Goal: Task Accomplishment & Management: Manage account settings

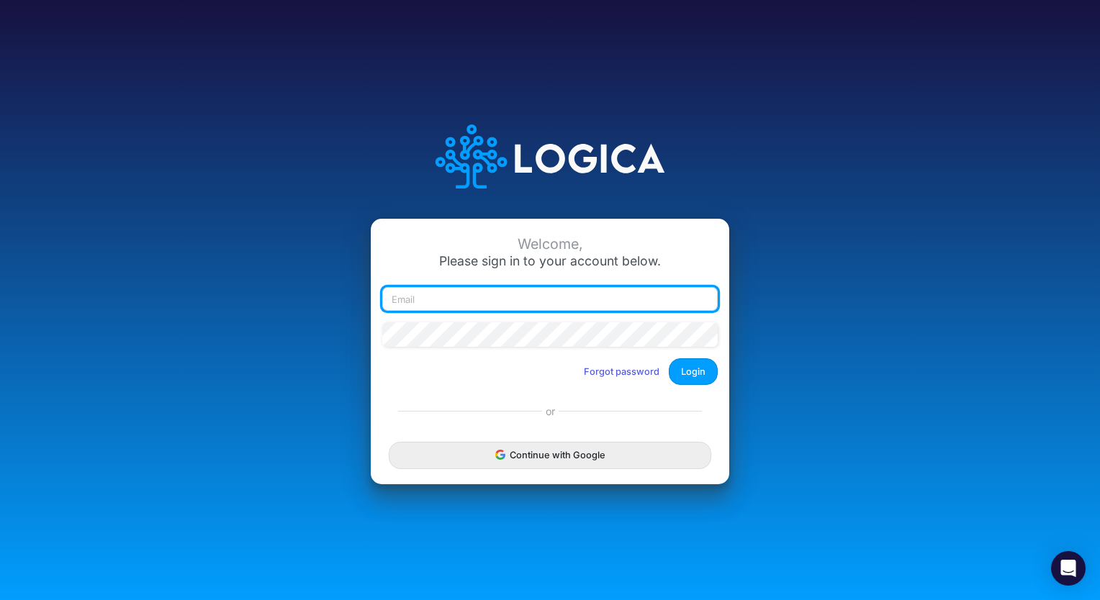
click at [436, 304] on input "email" at bounding box center [549, 299] width 335 height 24
type input "[PERSON_NAME][EMAIL_ADDRESS][PERSON_NAME][DOMAIN_NAME]"
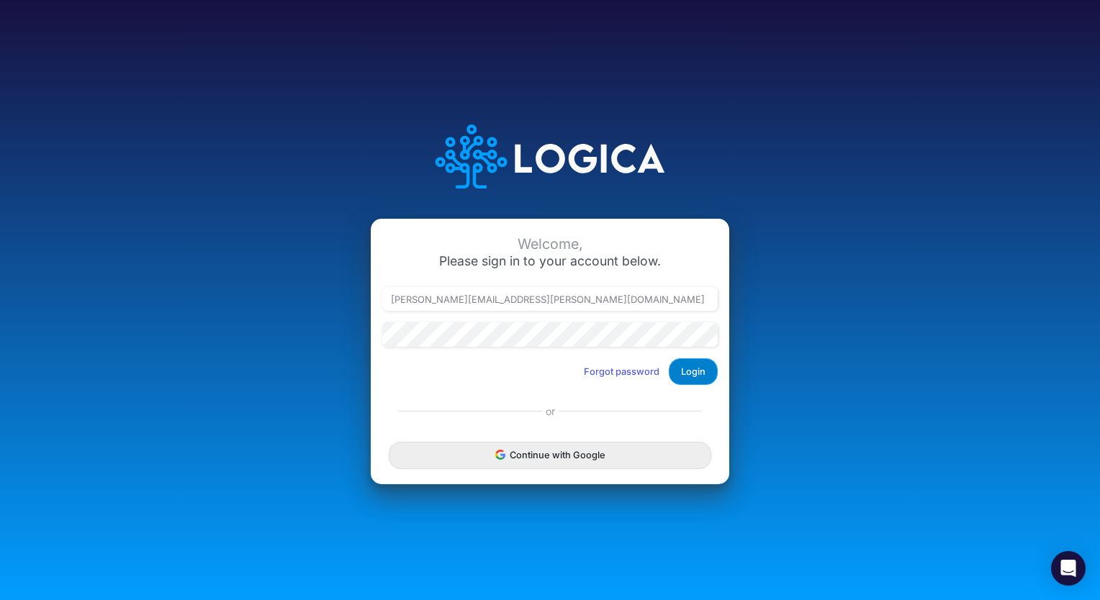
click at [685, 371] on button "Login" at bounding box center [693, 372] width 49 height 27
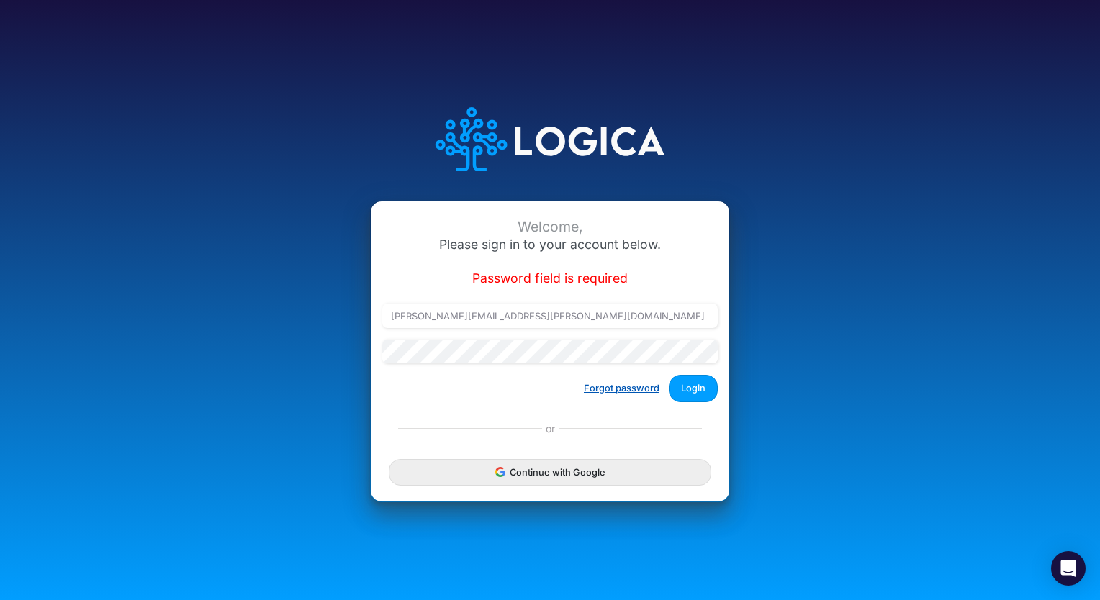
click at [626, 388] on button "Forgot password" at bounding box center [622, 389] width 94 height 24
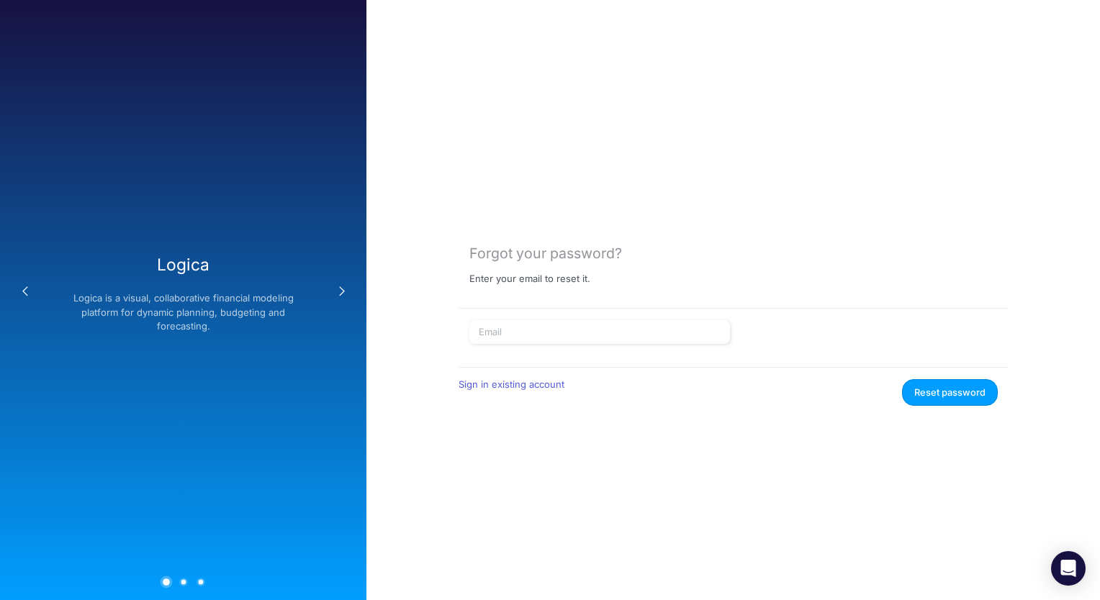
click at [616, 319] on div "Forgot your password? Enter your email to reset it. Sign in existing account Re…" at bounding box center [734, 300] width 550 height 212
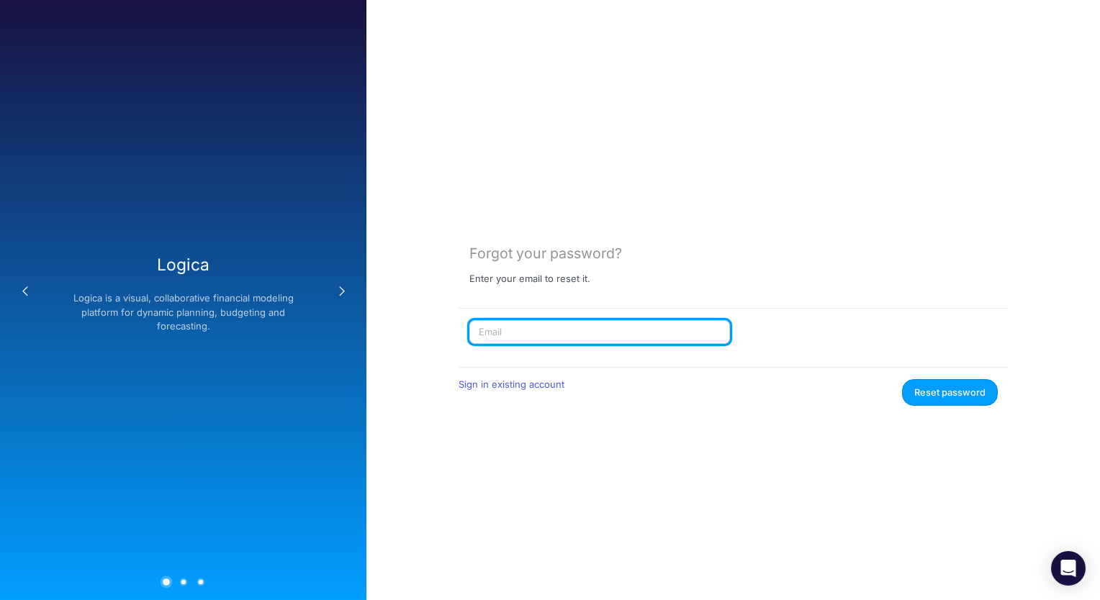
click at [613, 330] on input "text" at bounding box center [599, 332] width 261 height 24
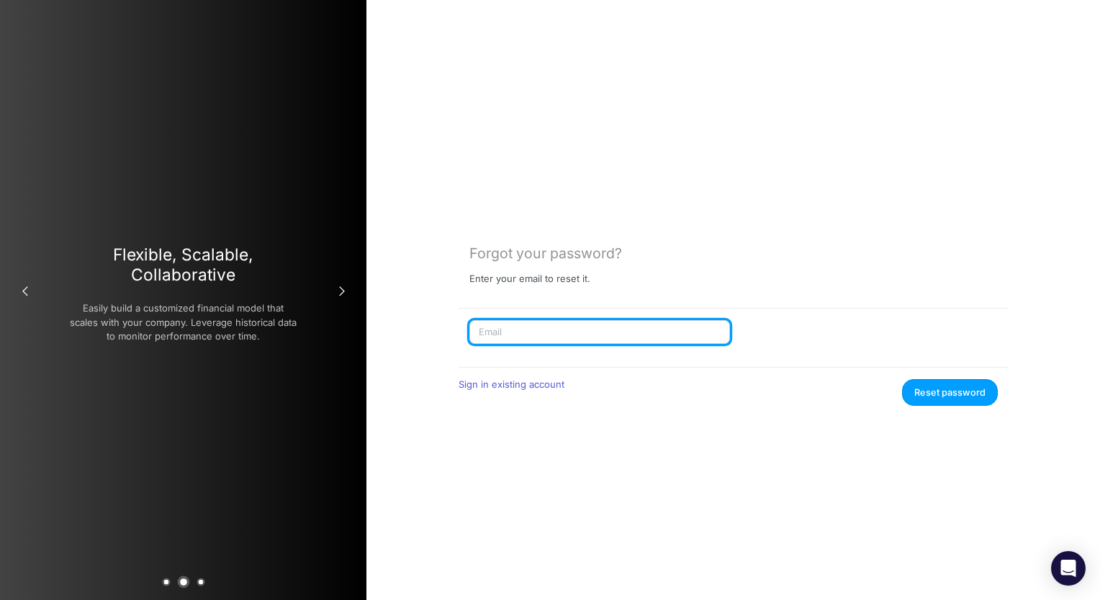
type input "[PERSON_NAME][EMAIL_ADDRESS][PERSON_NAME][DOMAIN_NAME]"
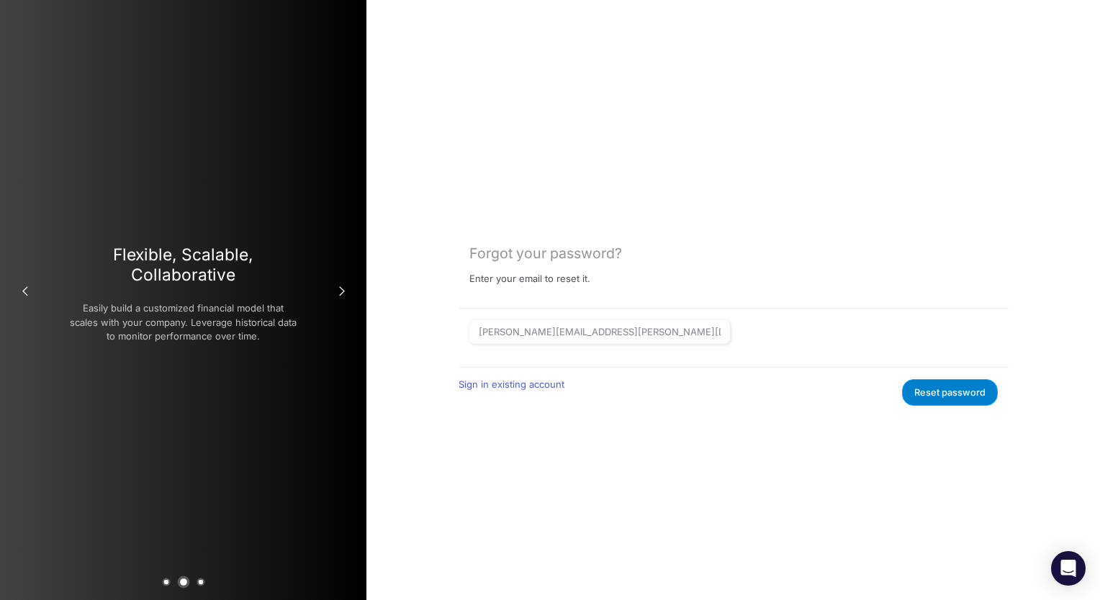
click at [945, 392] on button "Reset password" at bounding box center [950, 392] width 96 height 27
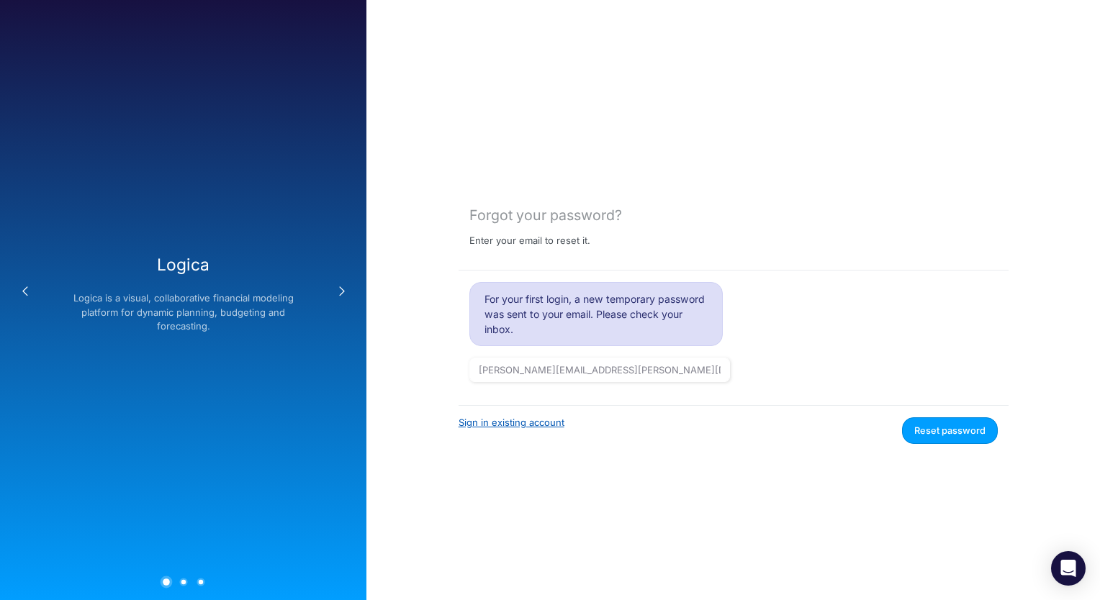
click at [510, 423] on link "Sign in existing account" at bounding box center [512, 423] width 106 height 12
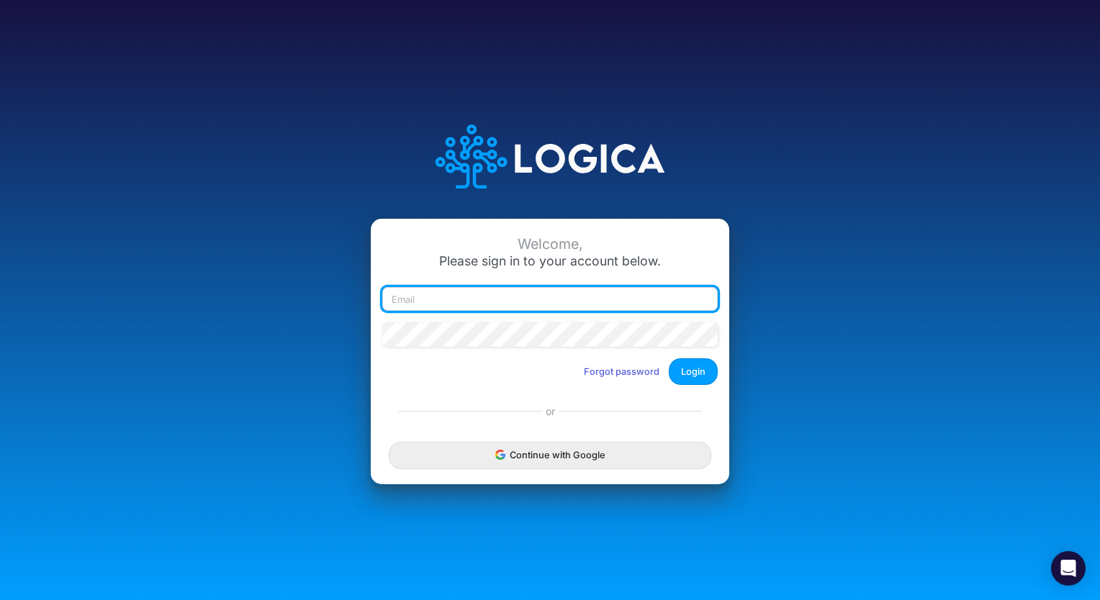
click at [441, 295] on input "email" at bounding box center [549, 299] width 335 height 24
type input "[PERSON_NAME][EMAIL_ADDRESS][PERSON_NAME][DOMAIN_NAME]"
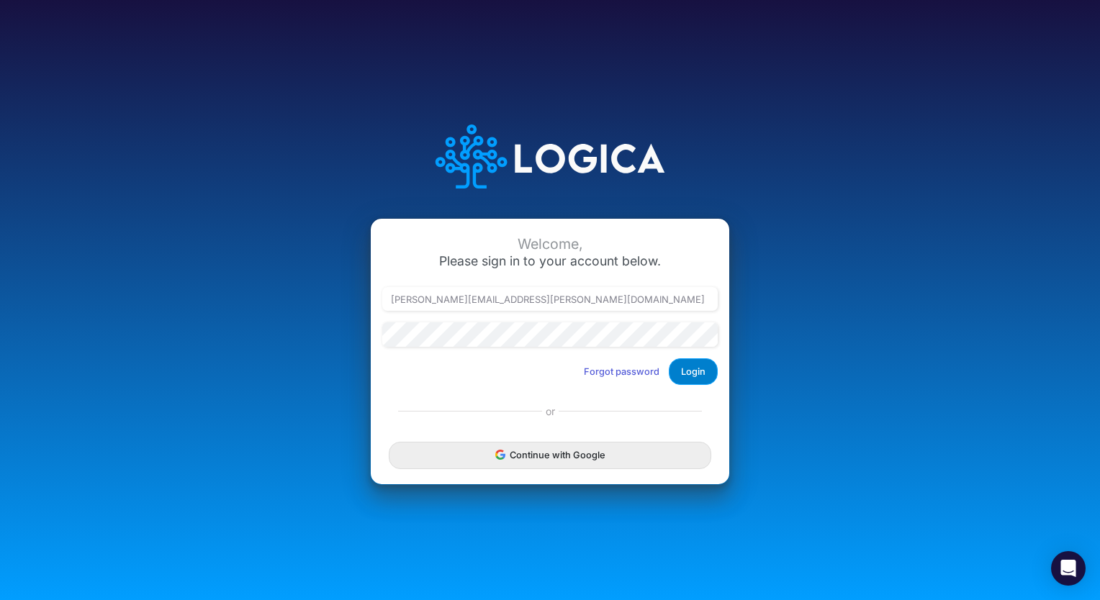
click at [694, 362] on button "Login" at bounding box center [693, 372] width 49 height 27
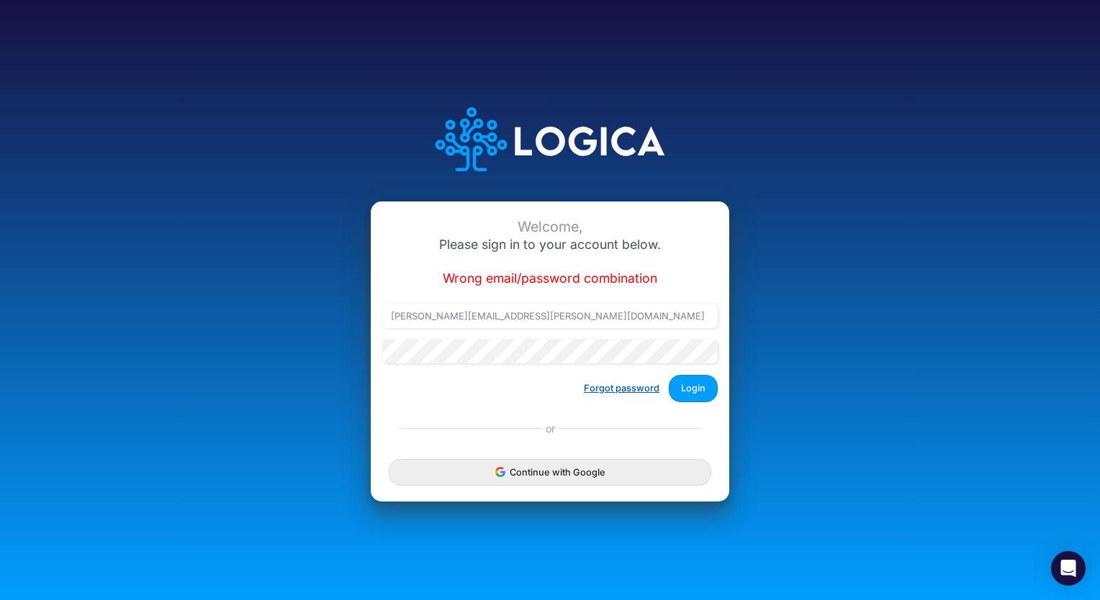
click at [613, 392] on button "Forgot password" at bounding box center [622, 389] width 94 height 24
